Goal: Task Accomplishment & Management: Use online tool/utility

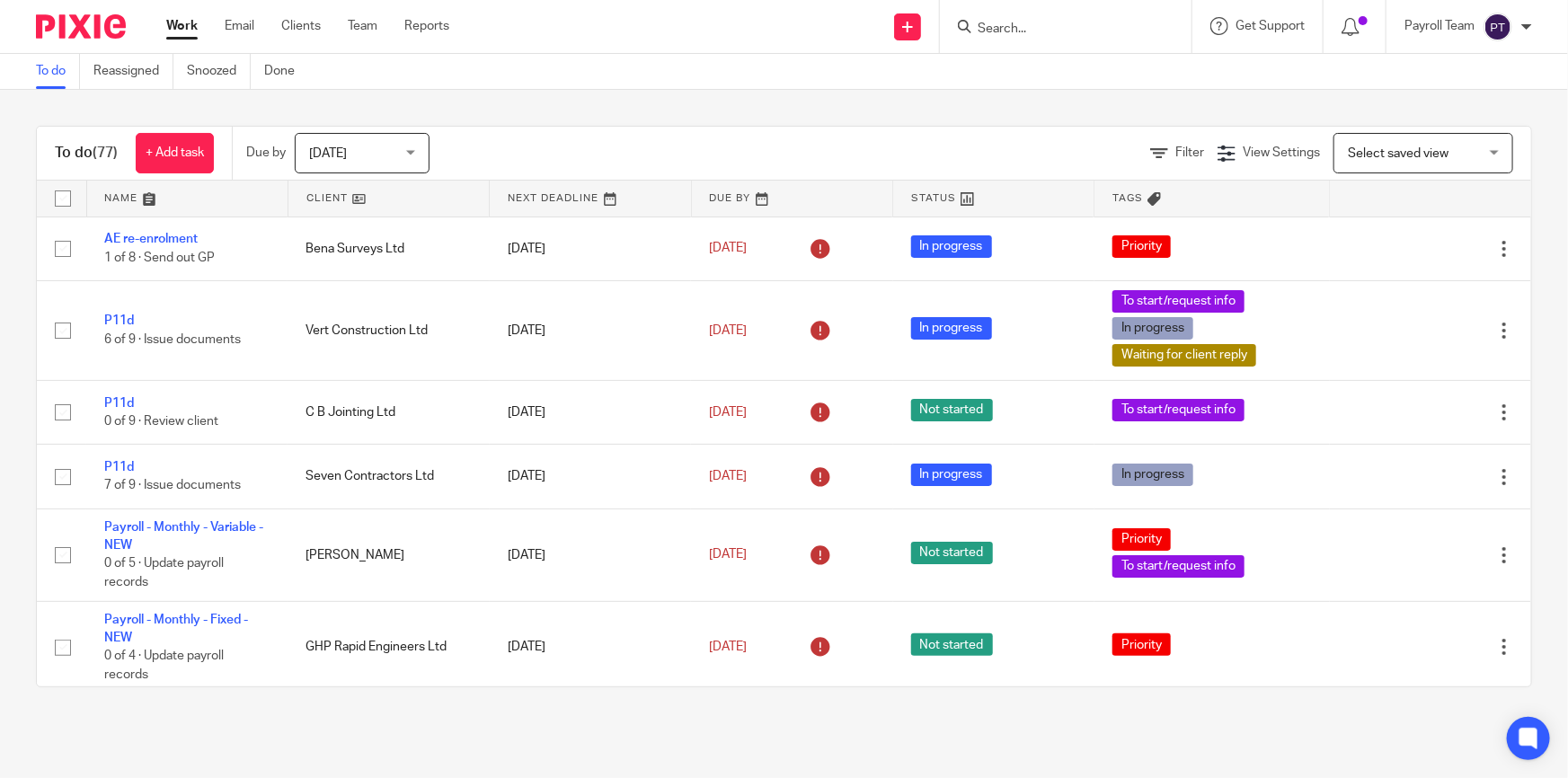
click at [1009, 36] on form at bounding box center [1071, 27] width 191 height 23
click at [1009, 26] on input "Search" at bounding box center [1057, 29] width 162 height 16
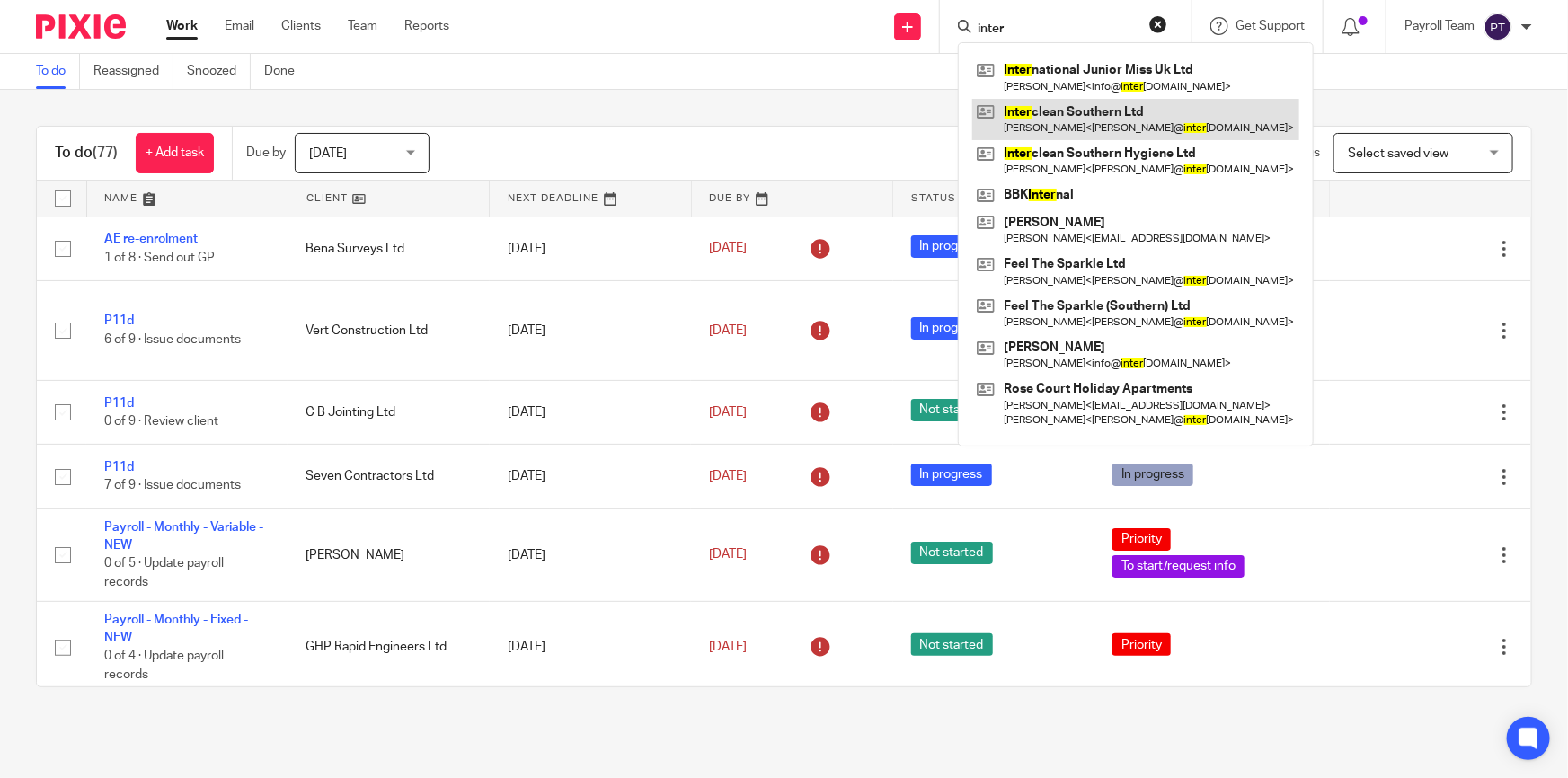
type input "inter"
click at [1047, 107] on link at bounding box center [1136, 119] width 327 height 41
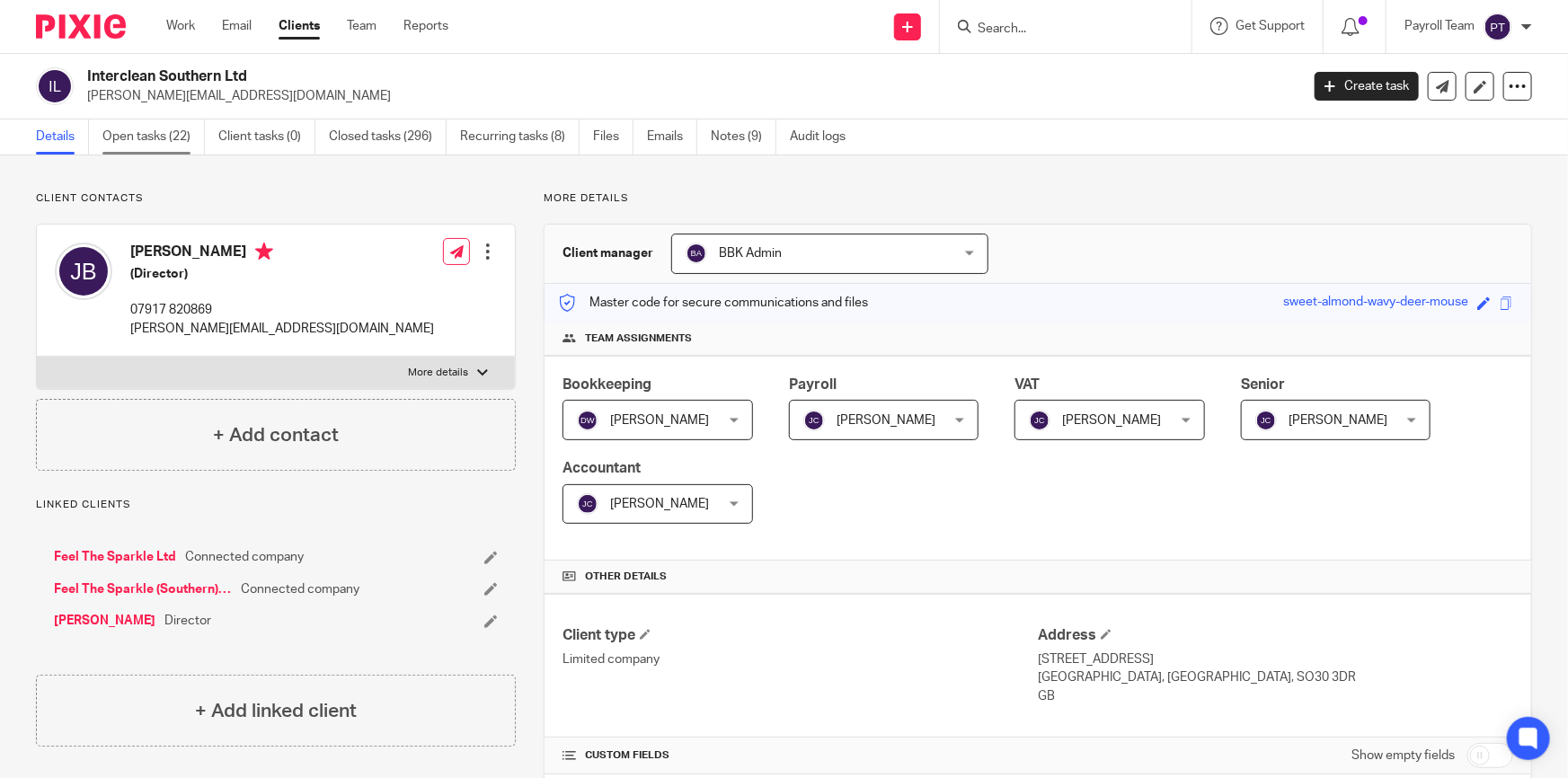
click at [128, 134] on link "Open tasks (22)" at bounding box center [154, 137] width 103 height 35
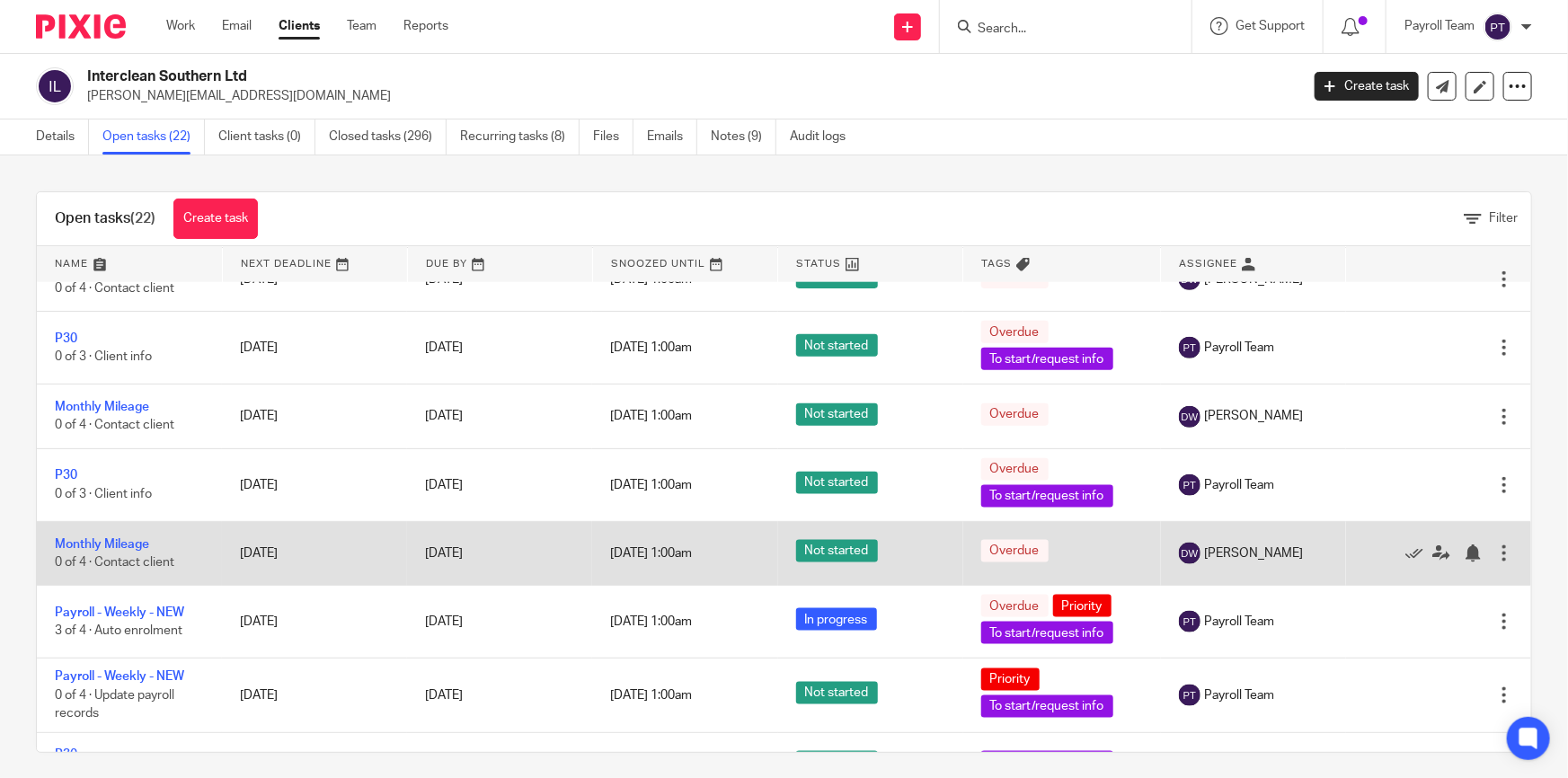
scroll to position [1142, 0]
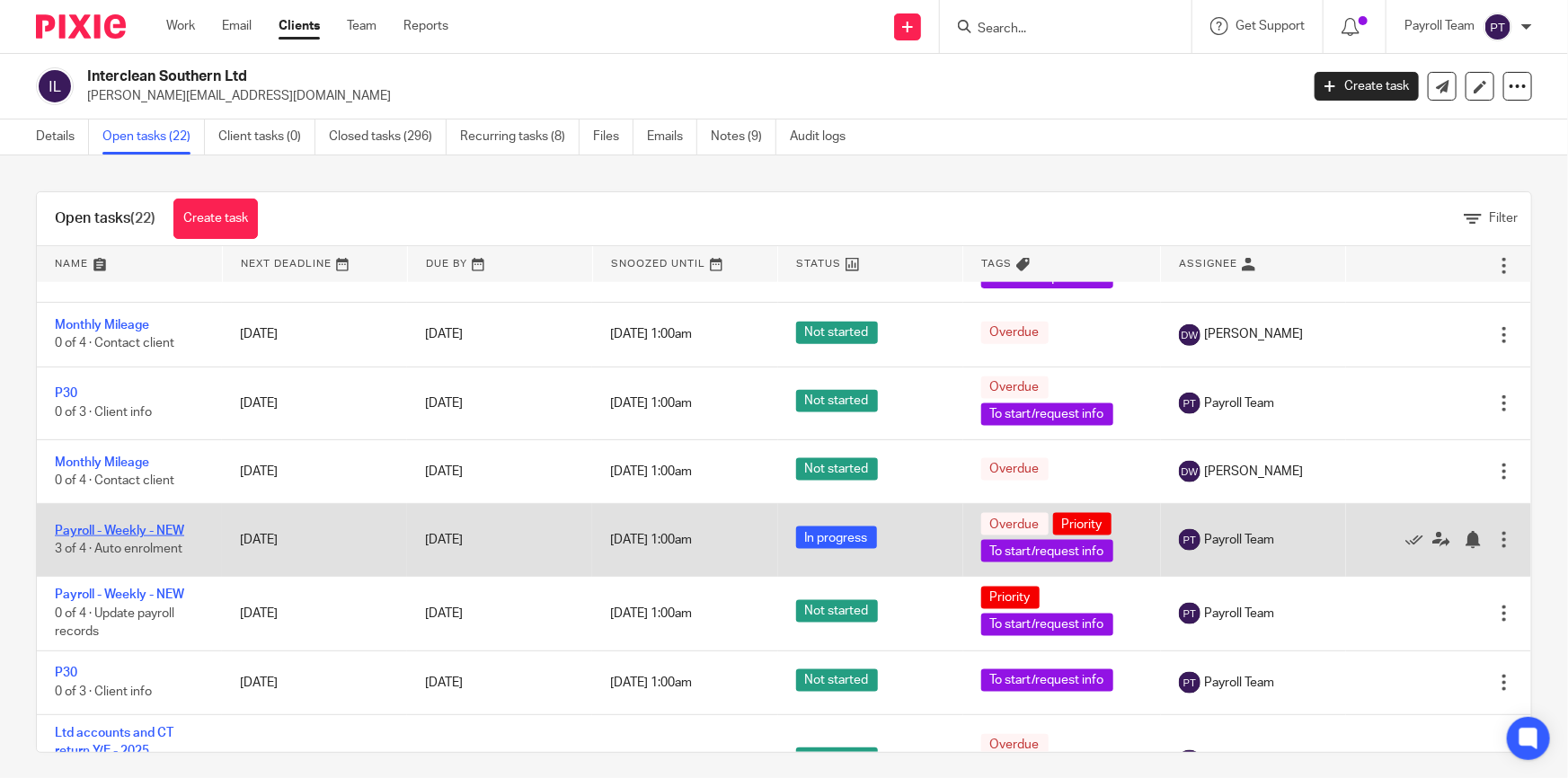
click at [184, 529] on link "Payroll - Weekly - NEW" at bounding box center [120, 531] width 129 height 12
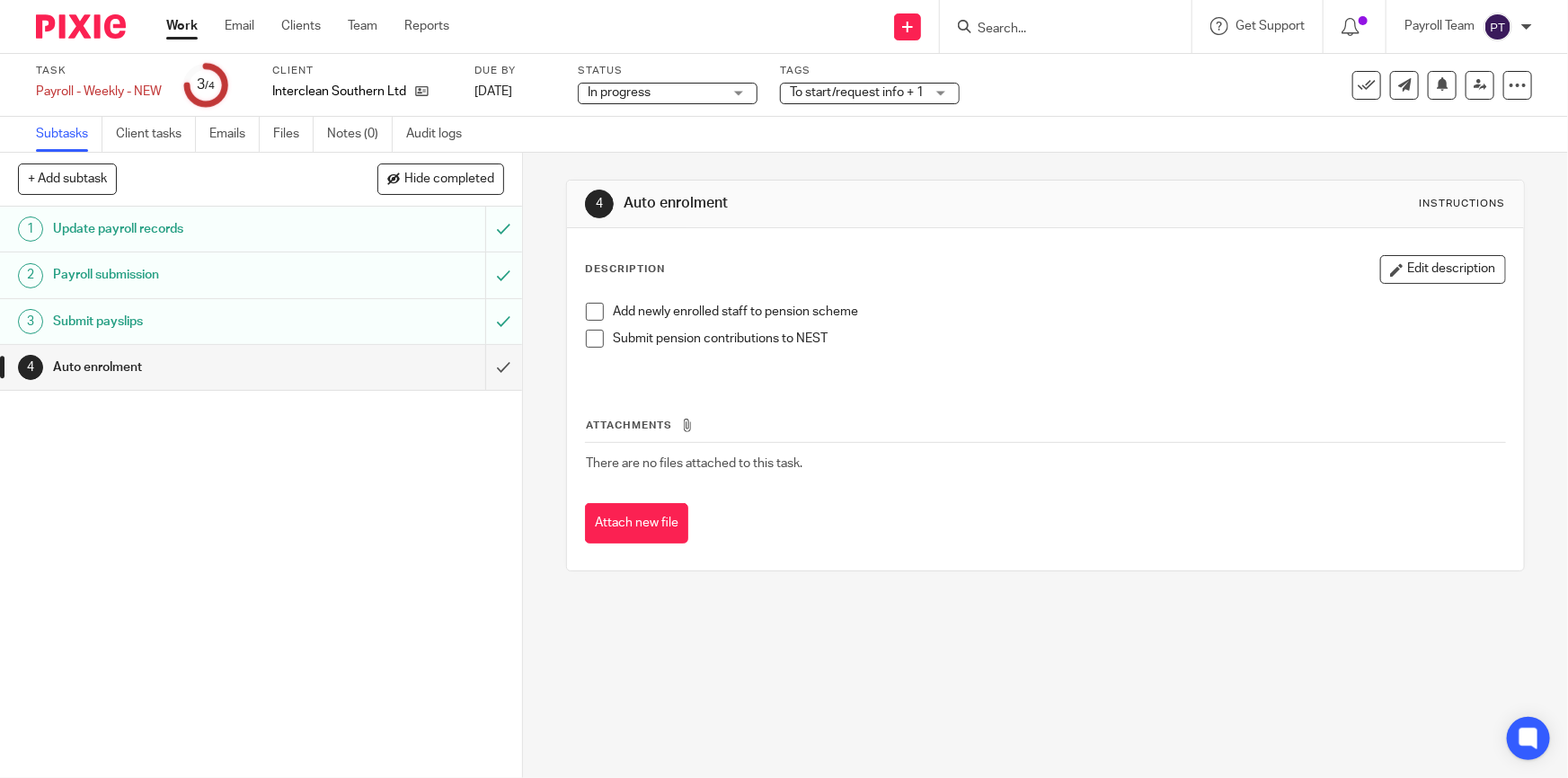
click at [593, 307] on span at bounding box center [595, 311] width 18 height 18
click at [590, 332] on span at bounding box center [595, 339] width 18 height 18
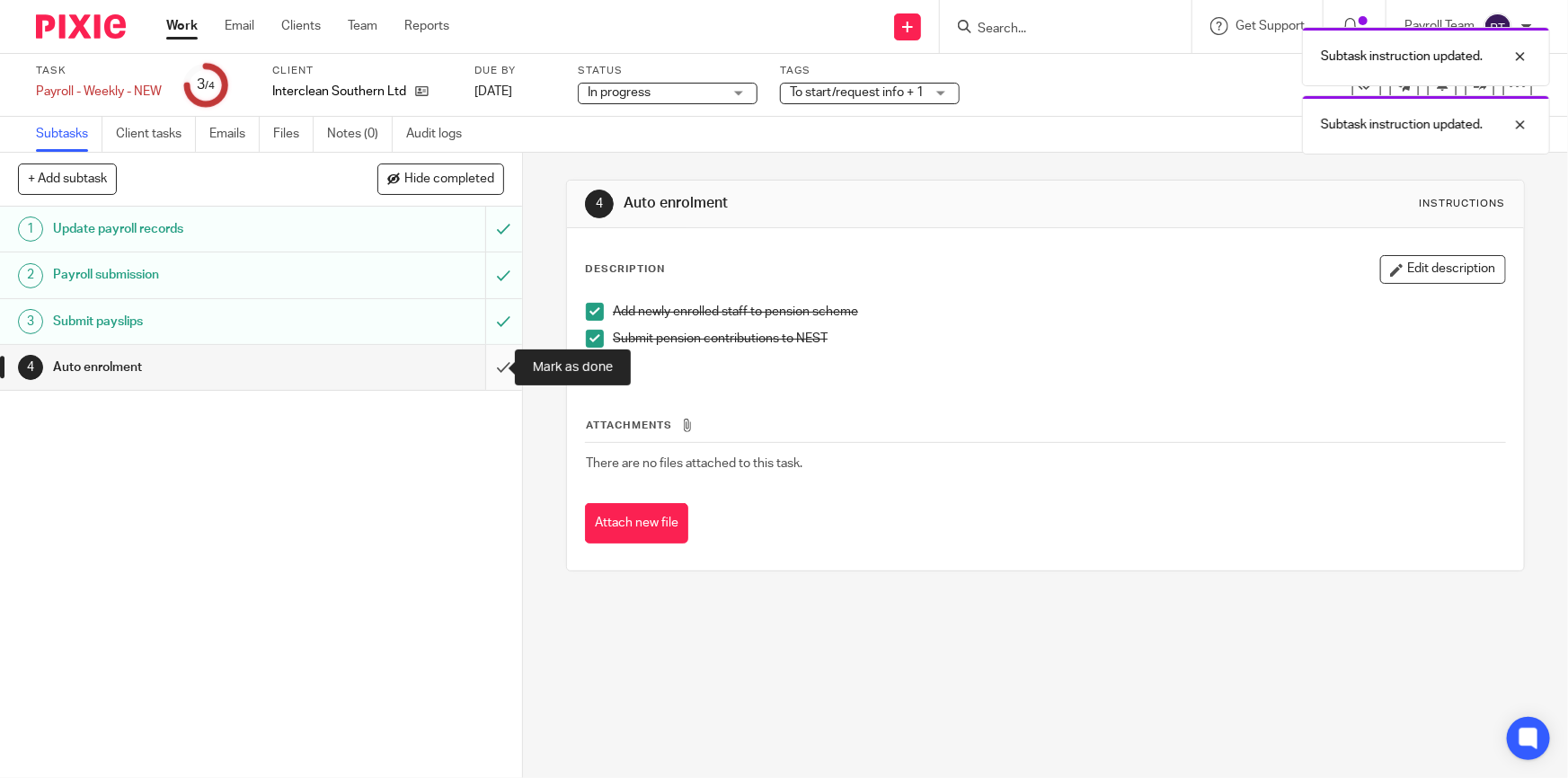
click at [485, 368] on input "submit" at bounding box center [261, 367] width 522 height 45
